Goal: Information Seeking & Learning: Check status

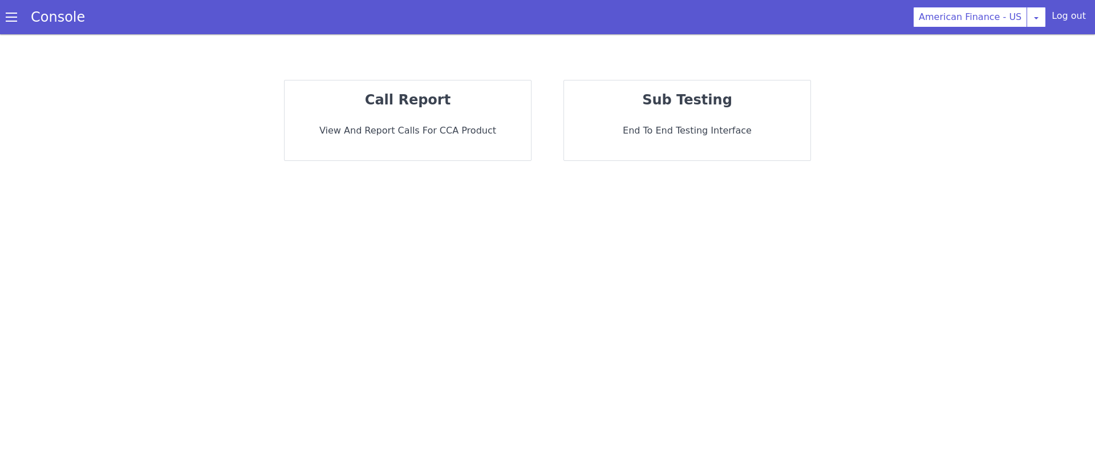
click at [596, 270] on p "View and report calls for CCA Product" at bounding box center [708, 304] width 225 height 68
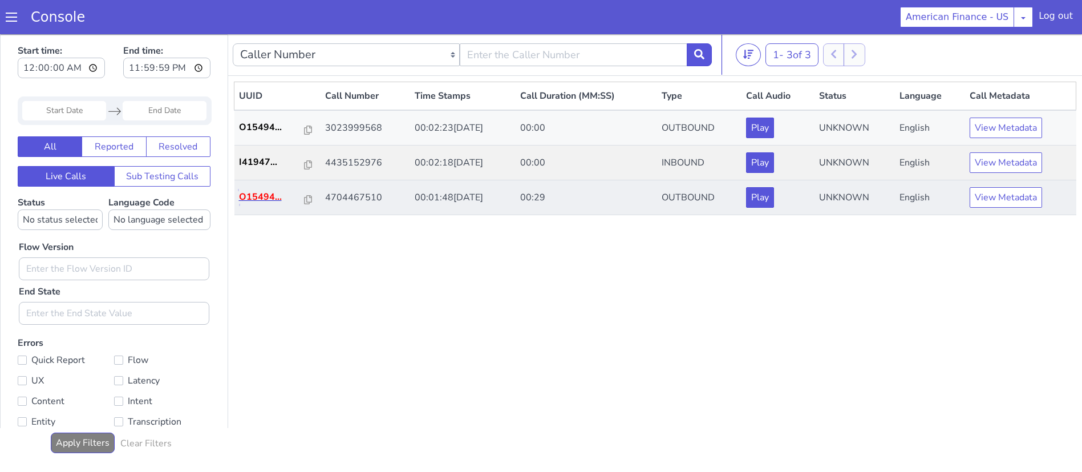
click at [223, 415] on p "O15494..." at bounding box center [236, 414] width 66 height 14
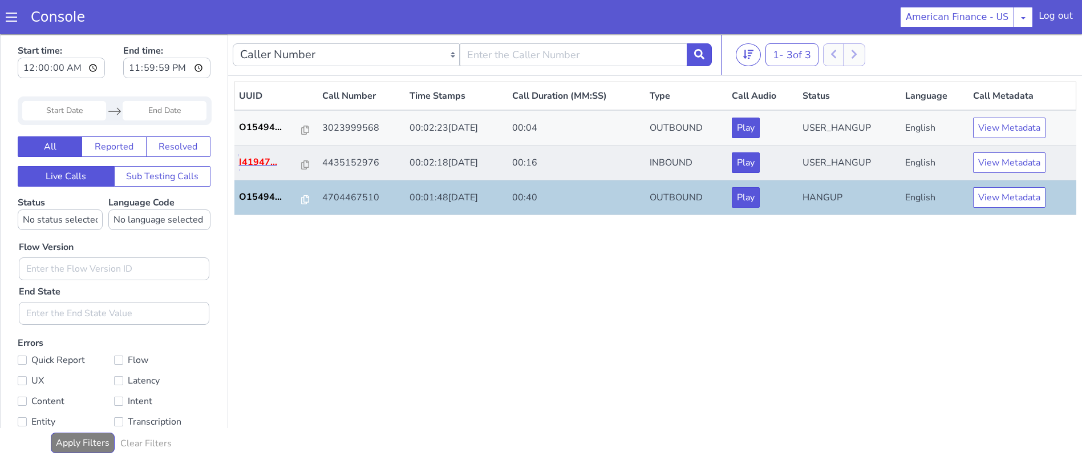
click at [266, 160] on p "I41947..." at bounding box center [270, 163] width 63 height 14
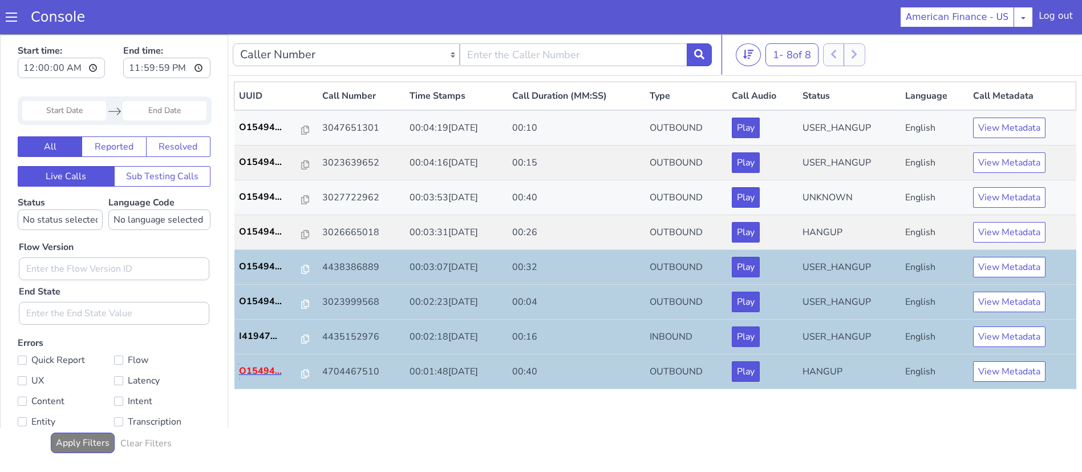
click at [250, 403] on p "O15494..." at bounding box center [259, 403] width 63 height 14
click at [240, 290] on p "O15494..." at bounding box center [245, 287] width 63 height 14
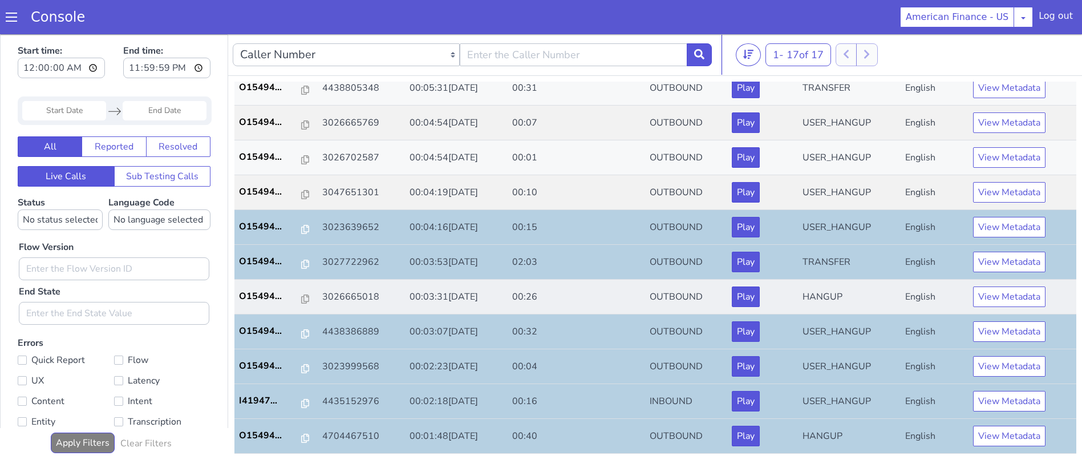
scroll to position [78, 0]
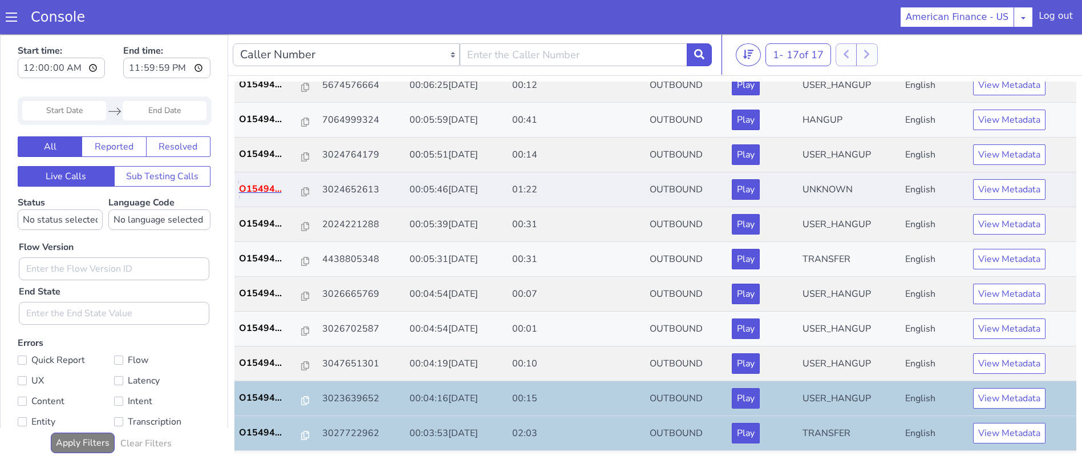
click at [227, 471] on p "O15494..." at bounding box center [240, 475] width 63 height 14
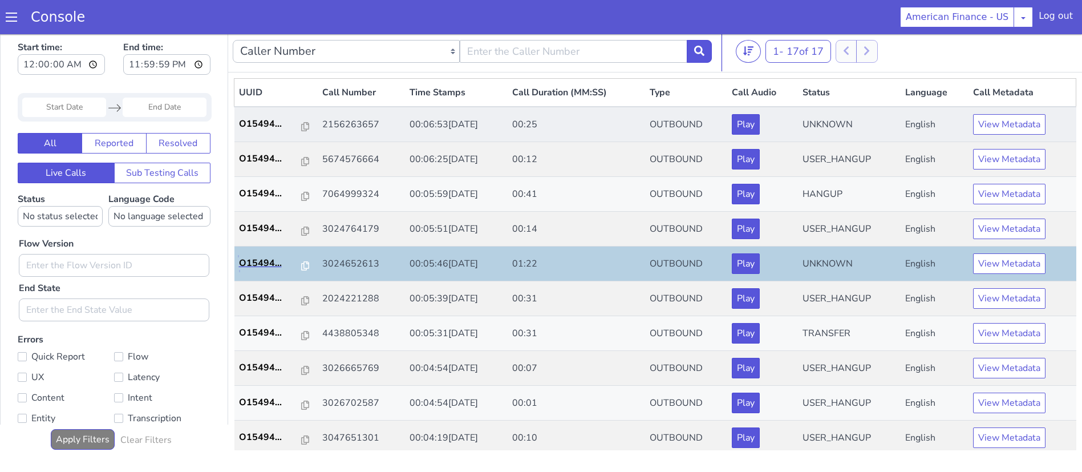
scroll to position [0, 0]
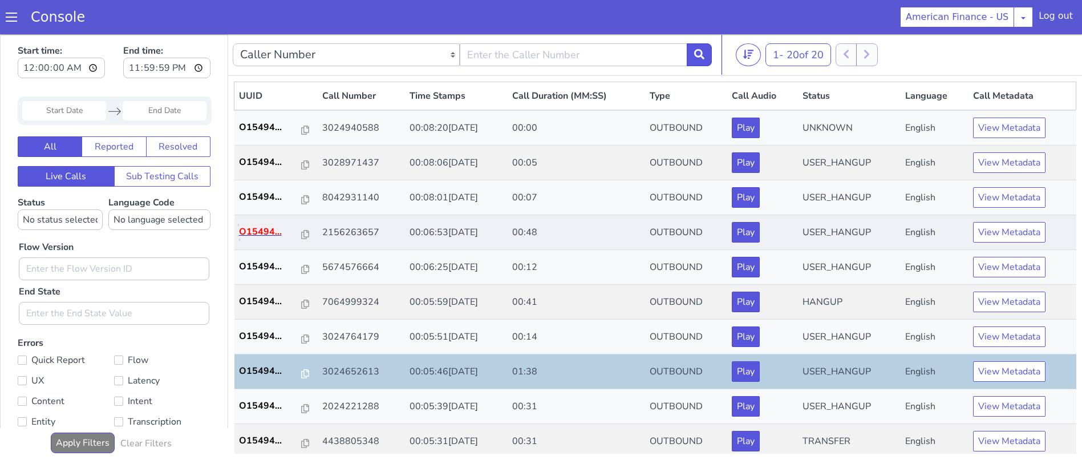
click at [276, 238] on p "O15494..." at bounding box center [270, 232] width 63 height 14
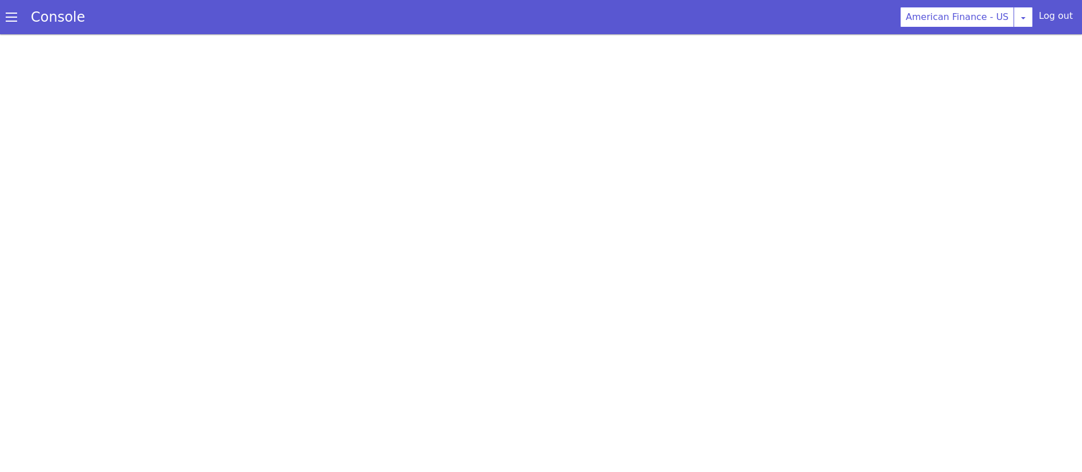
scroll to position [3, 0]
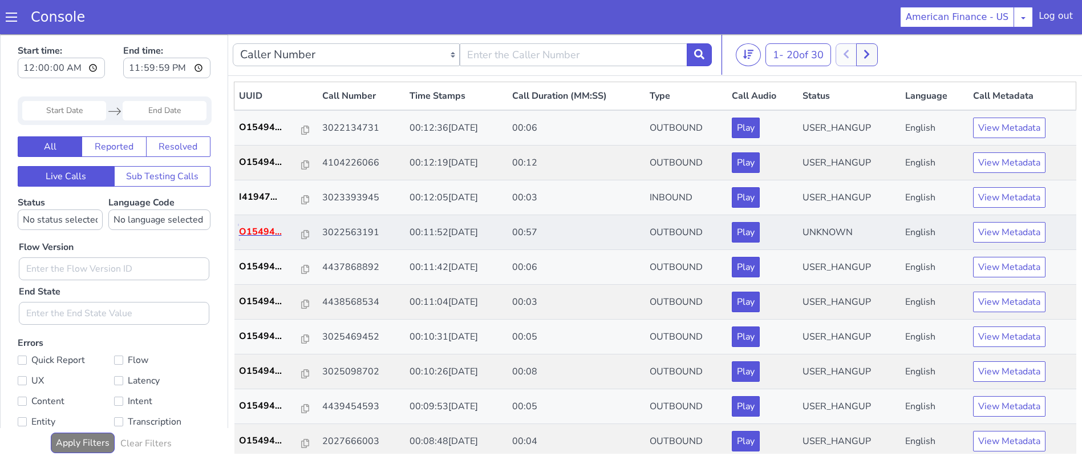
click at [268, 228] on p "O15494..." at bounding box center [270, 232] width 63 height 14
